Goal: Transaction & Acquisition: Purchase product/service

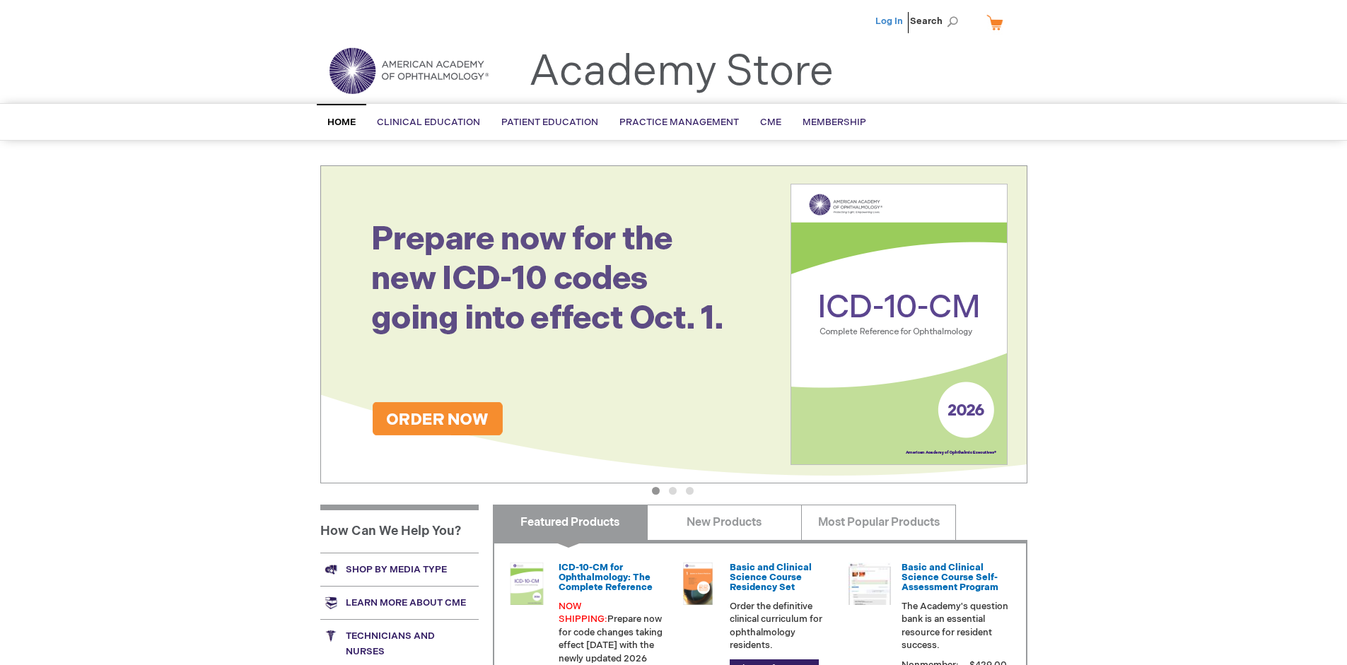
click at [890, 21] on link "Log In" at bounding box center [889, 21] width 28 height 11
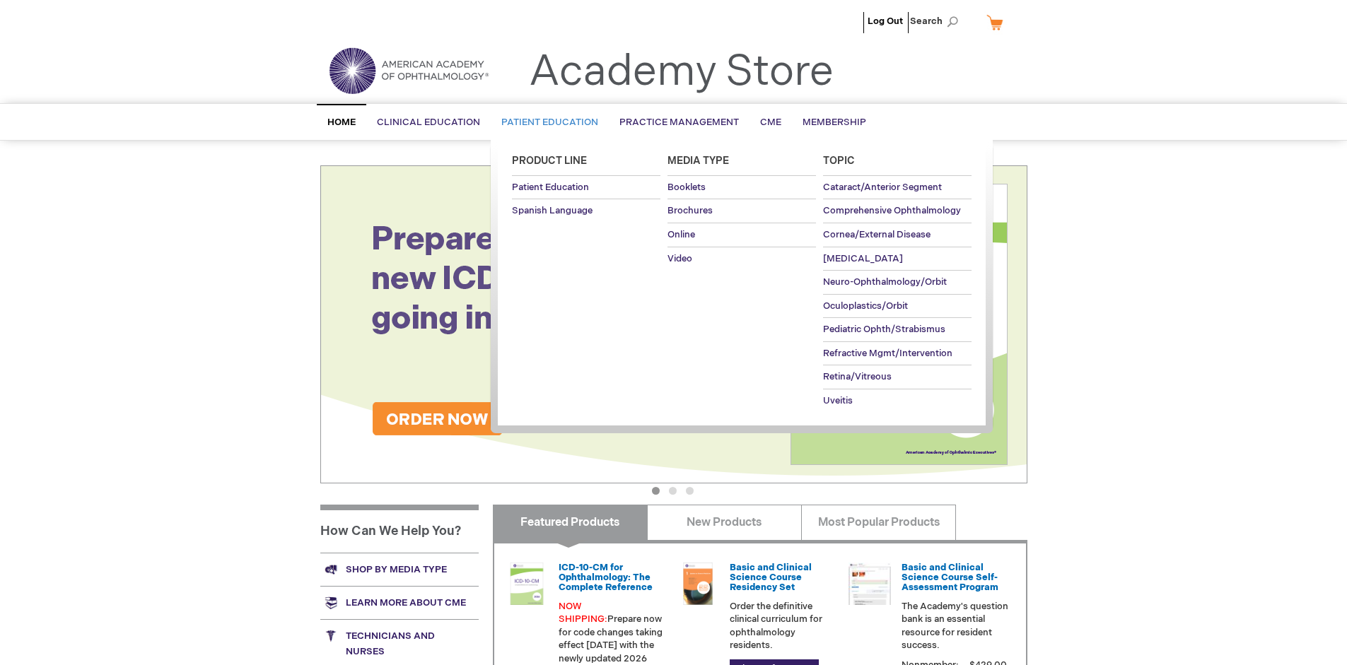
click at [546, 122] on span "Patient Education" at bounding box center [549, 122] width 97 height 11
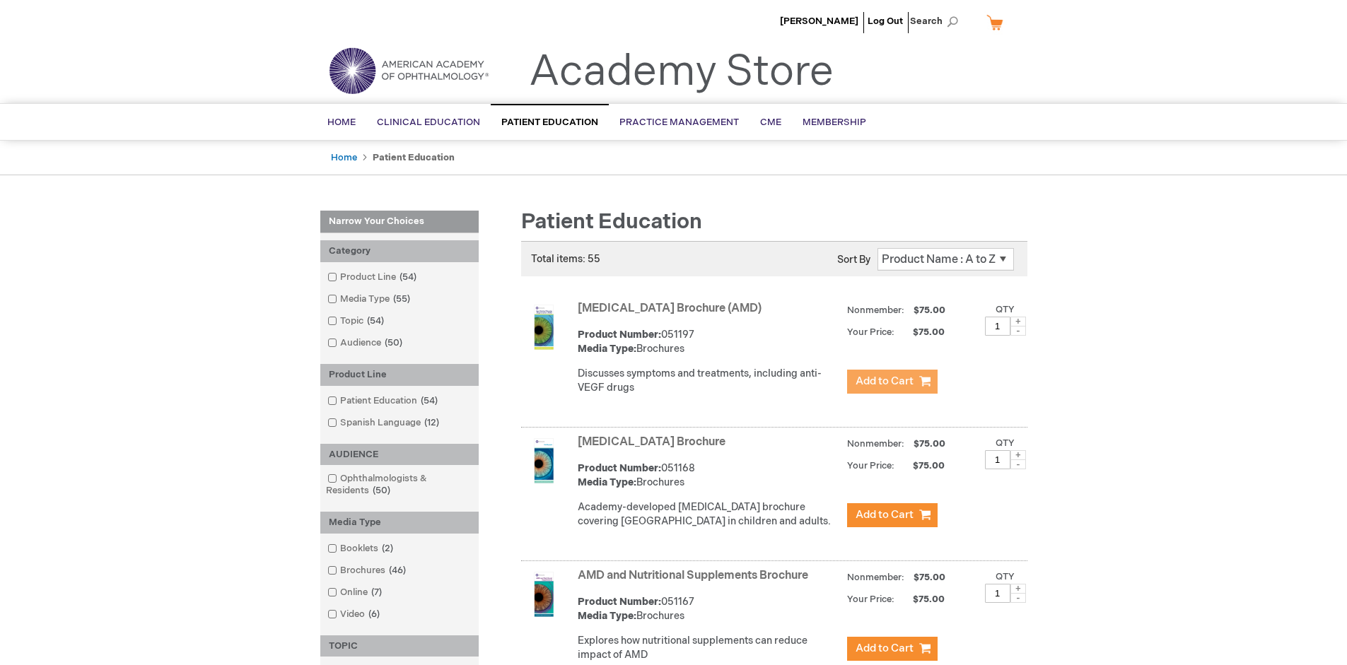
click at [892, 382] on span "Add to Cart" at bounding box center [884, 381] width 58 height 13
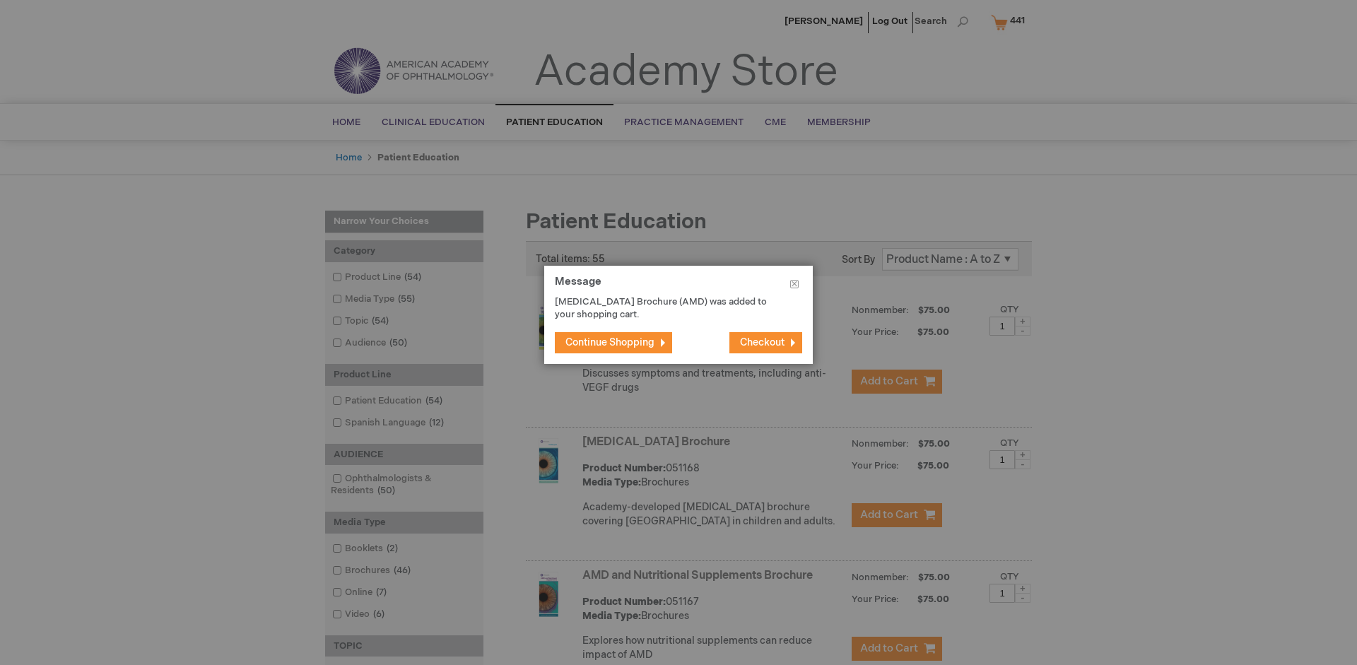
click at [610, 342] on span "Continue Shopping" at bounding box center [610, 343] width 89 height 12
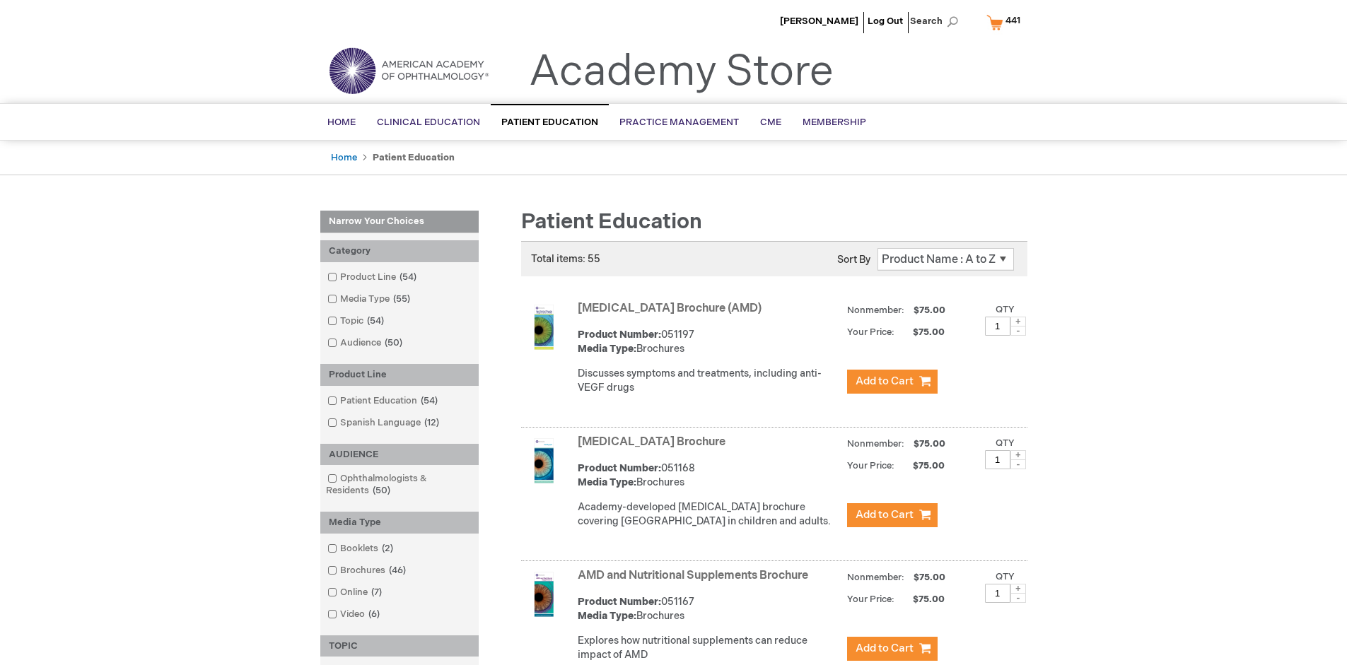
click at [696, 583] on link "AMD and Nutritional Supplements Brochure" at bounding box center [693, 575] width 230 height 13
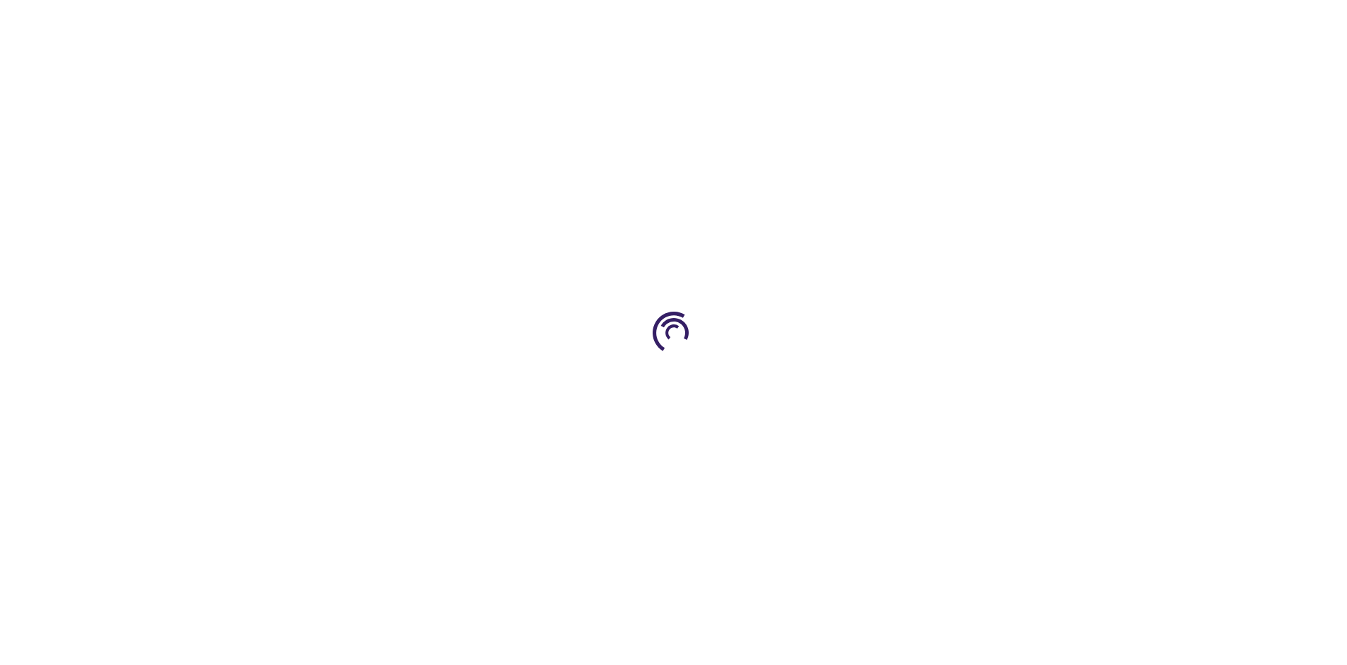
type input "1"
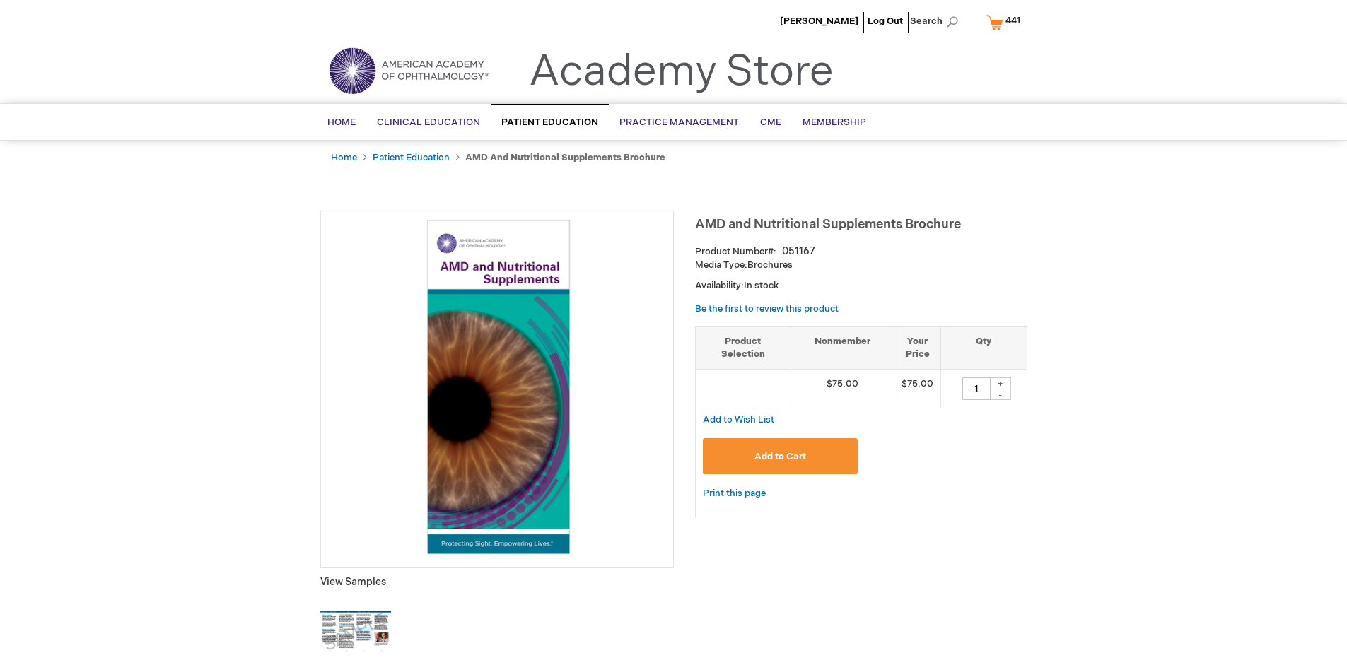
click at [780, 456] on span "Add to Cart" at bounding box center [780, 456] width 52 height 11
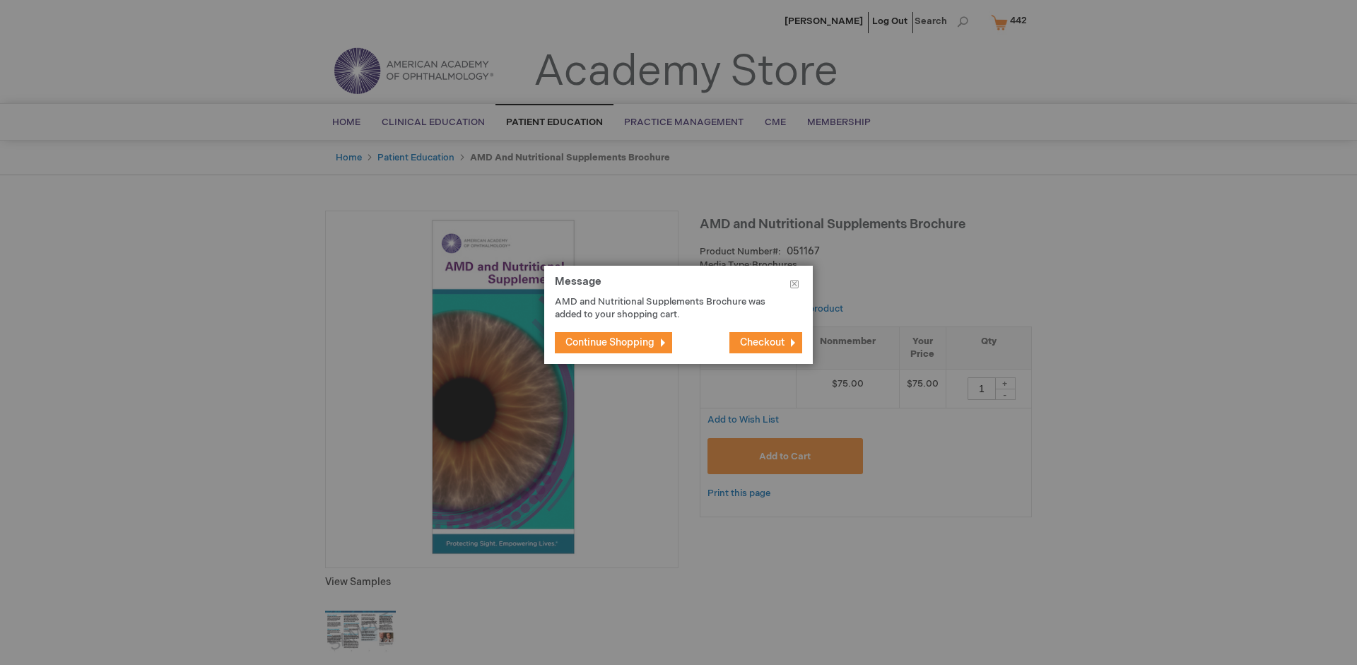
click at [610, 342] on span "Continue Shopping" at bounding box center [610, 343] width 89 height 12
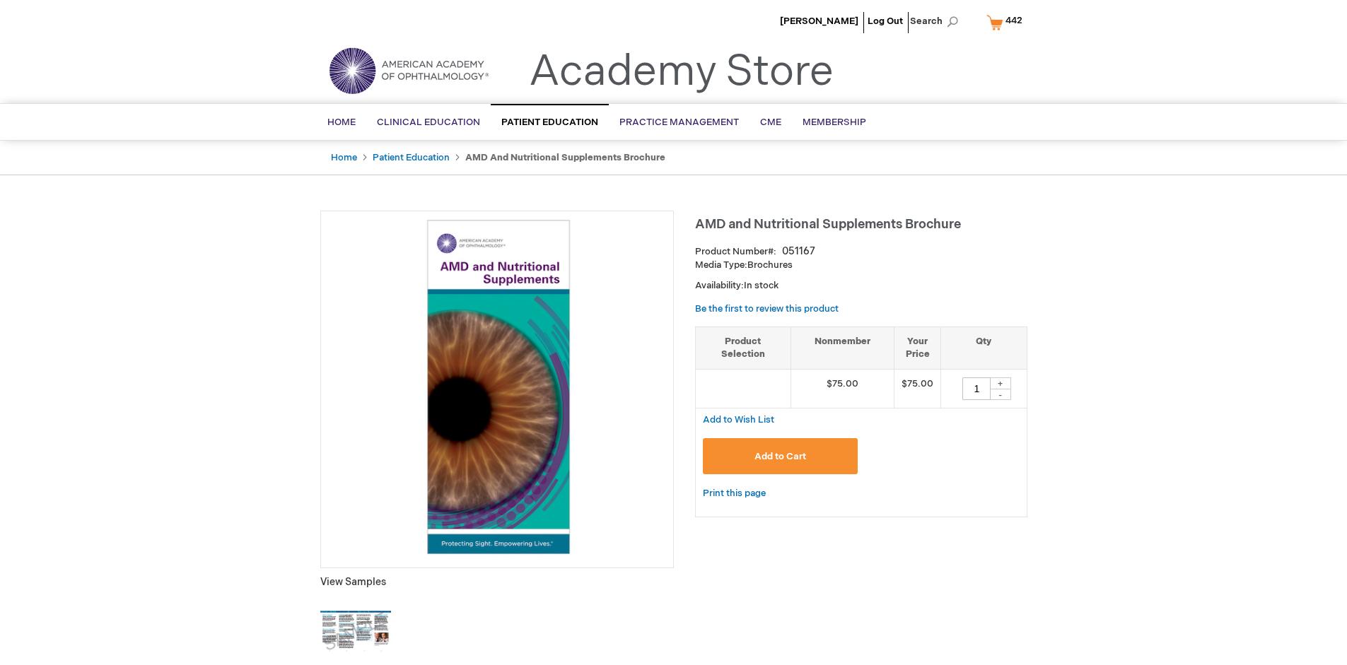
click at [1007, 22] on span "442" at bounding box center [1013, 20] width 17 height 11
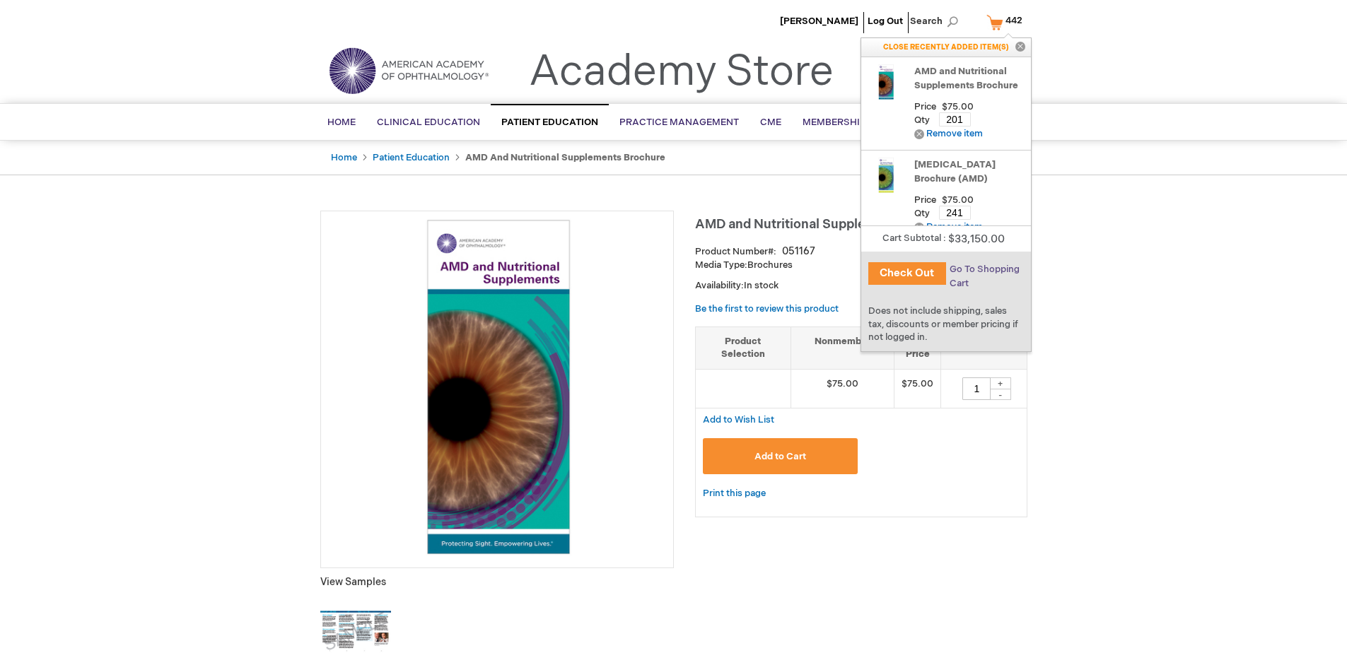
click at [983, 269] on span "Go To Shopping Cart" at bounding box center [985, 276] width 70 height 25
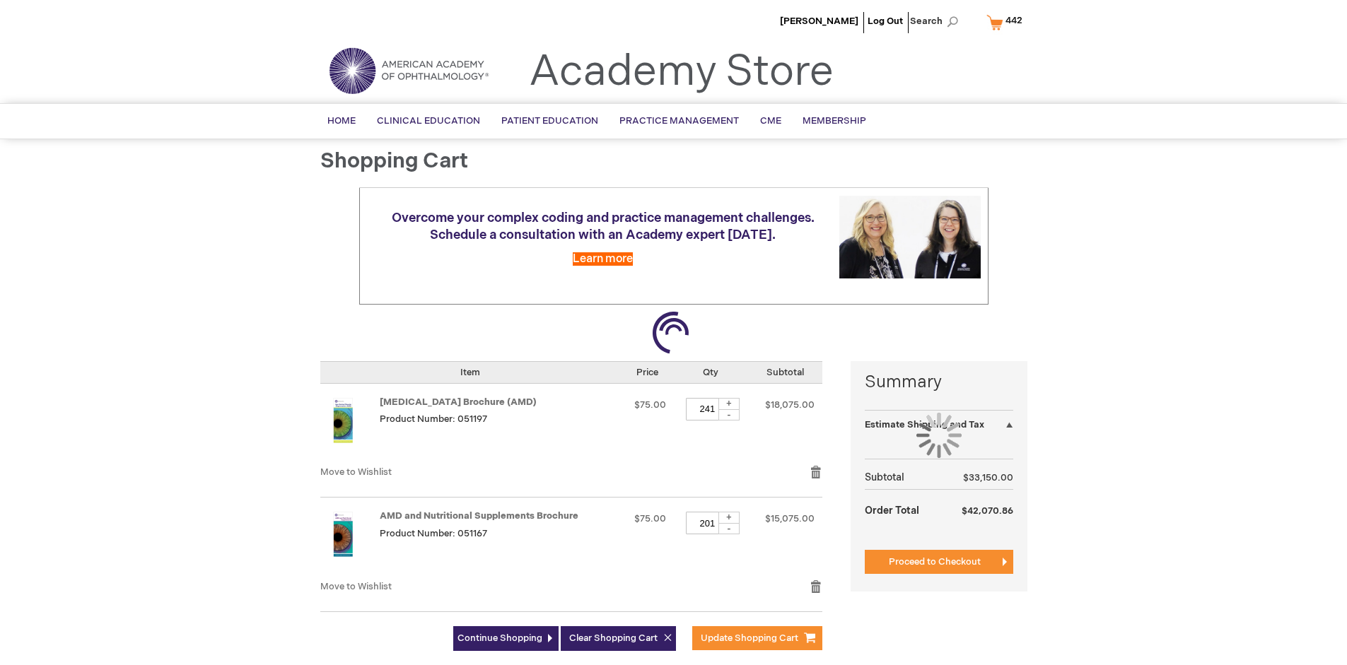
select select "US"
select select "41"
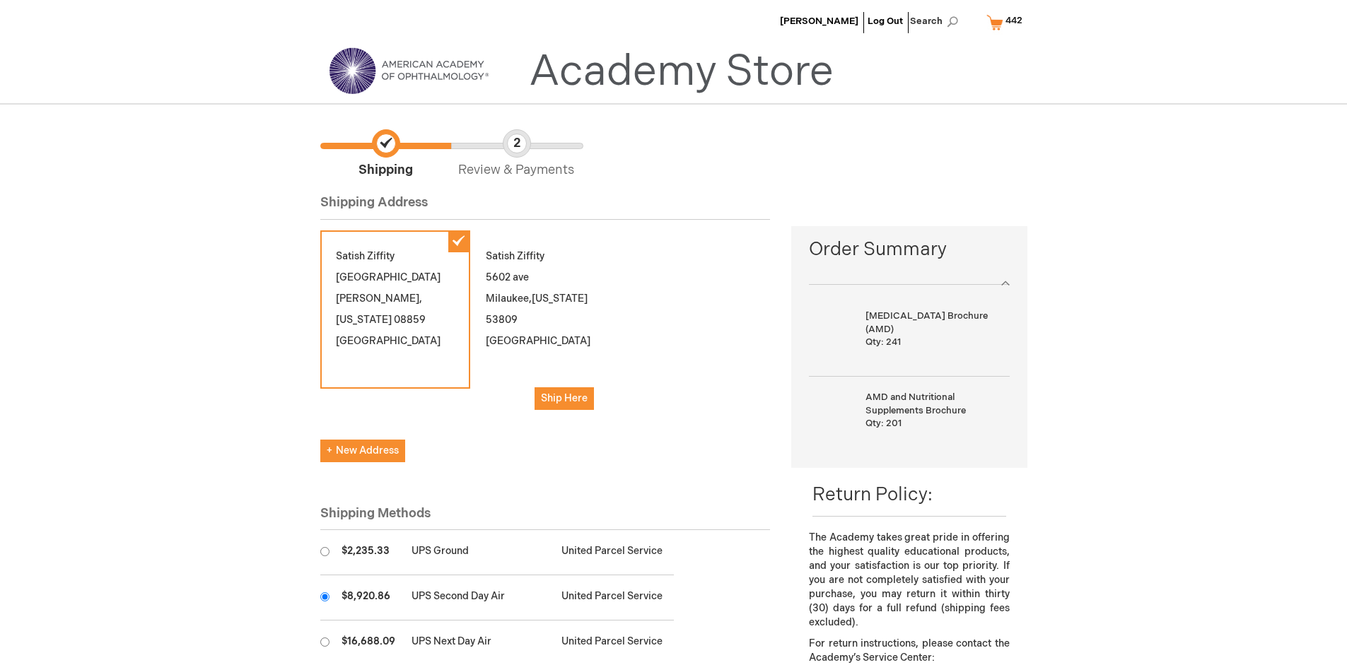
click at [325, 597] on input "radio" at bounding box center [324, 596] width 9 height 9
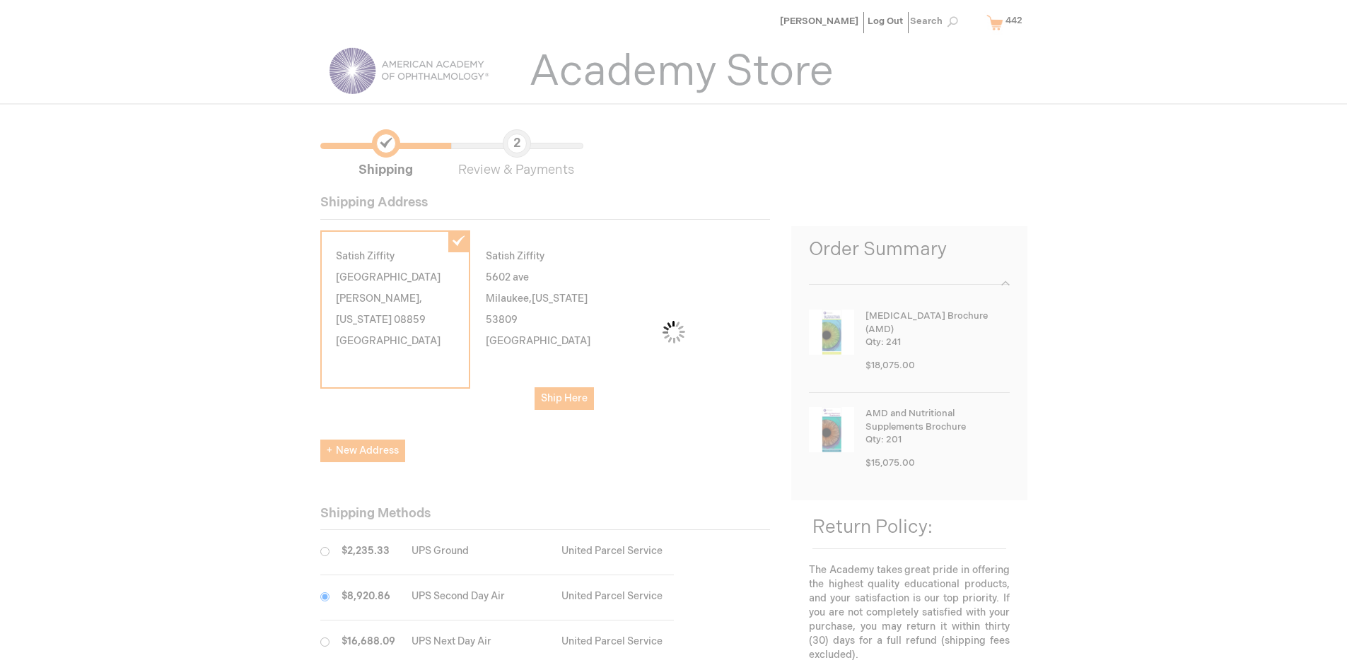
scroll to position [71, 0]
